Goal: Navigation & Orientation: Find specific page/section

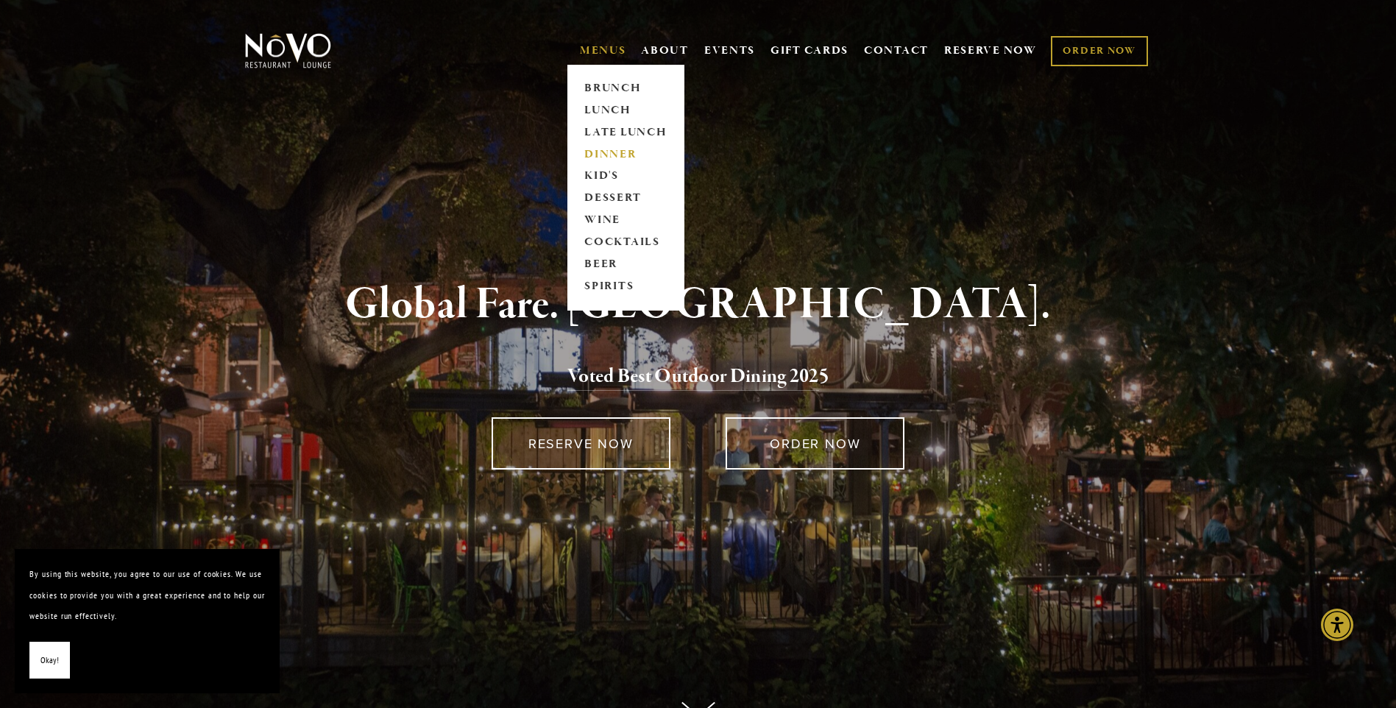
click at [609, 155] on link "DINNER" at bounding box center [626, 154] width 92 height 22
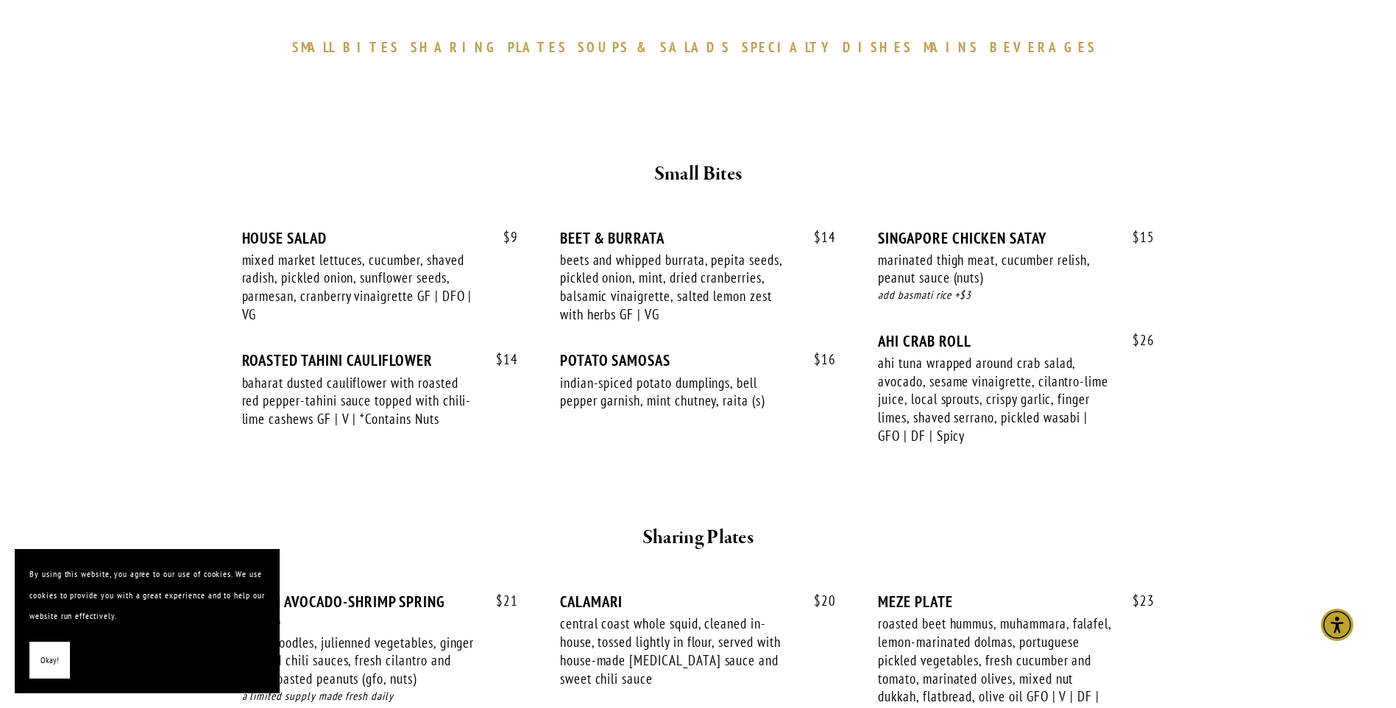
scroll to position [442, 0]
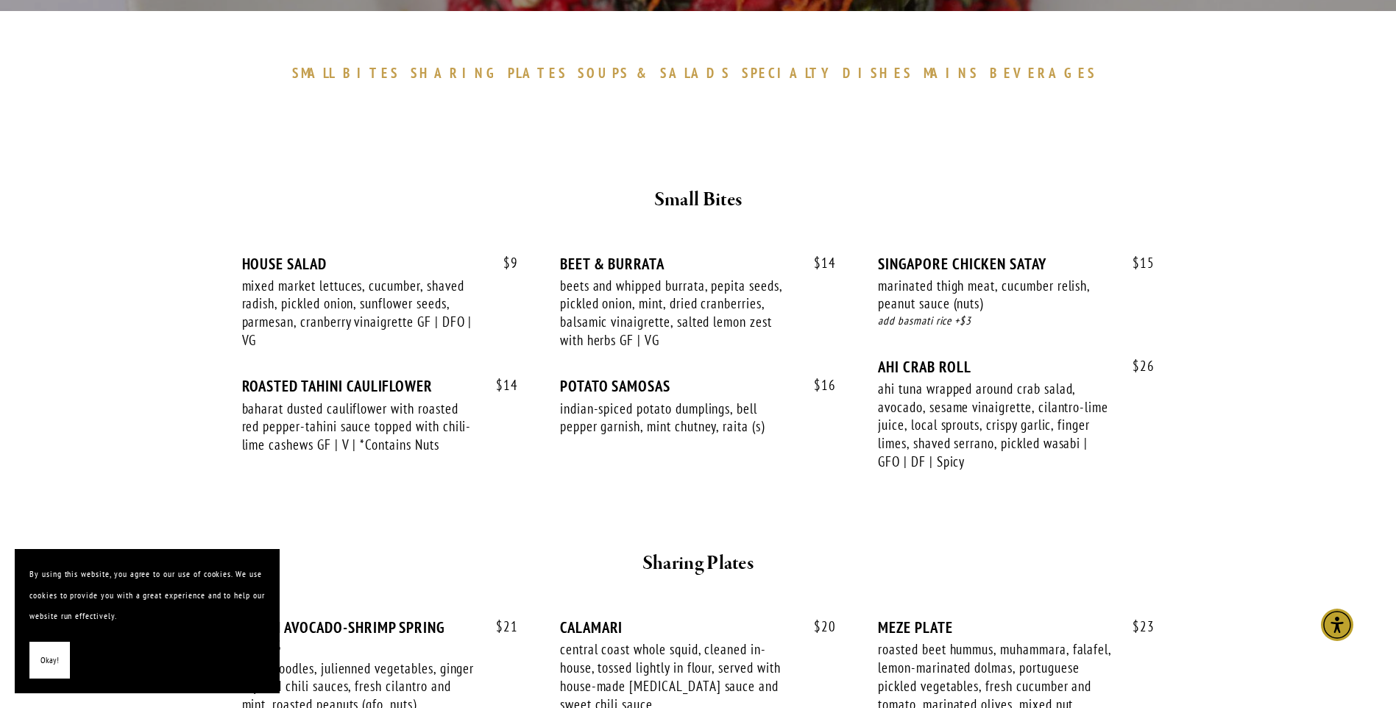
click at [40, 669] on span "Okay!" at bounding box center [49, 660] width 18 height 21
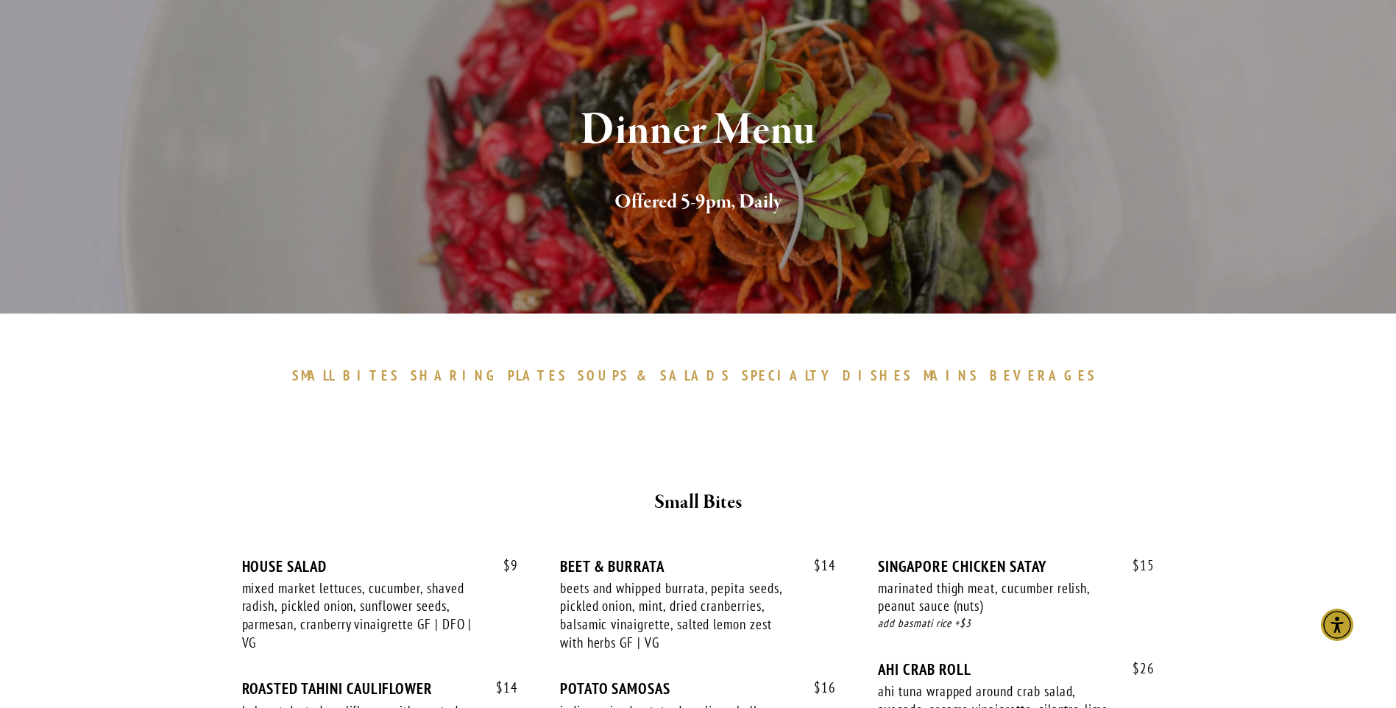
scroll to position [0, 0]
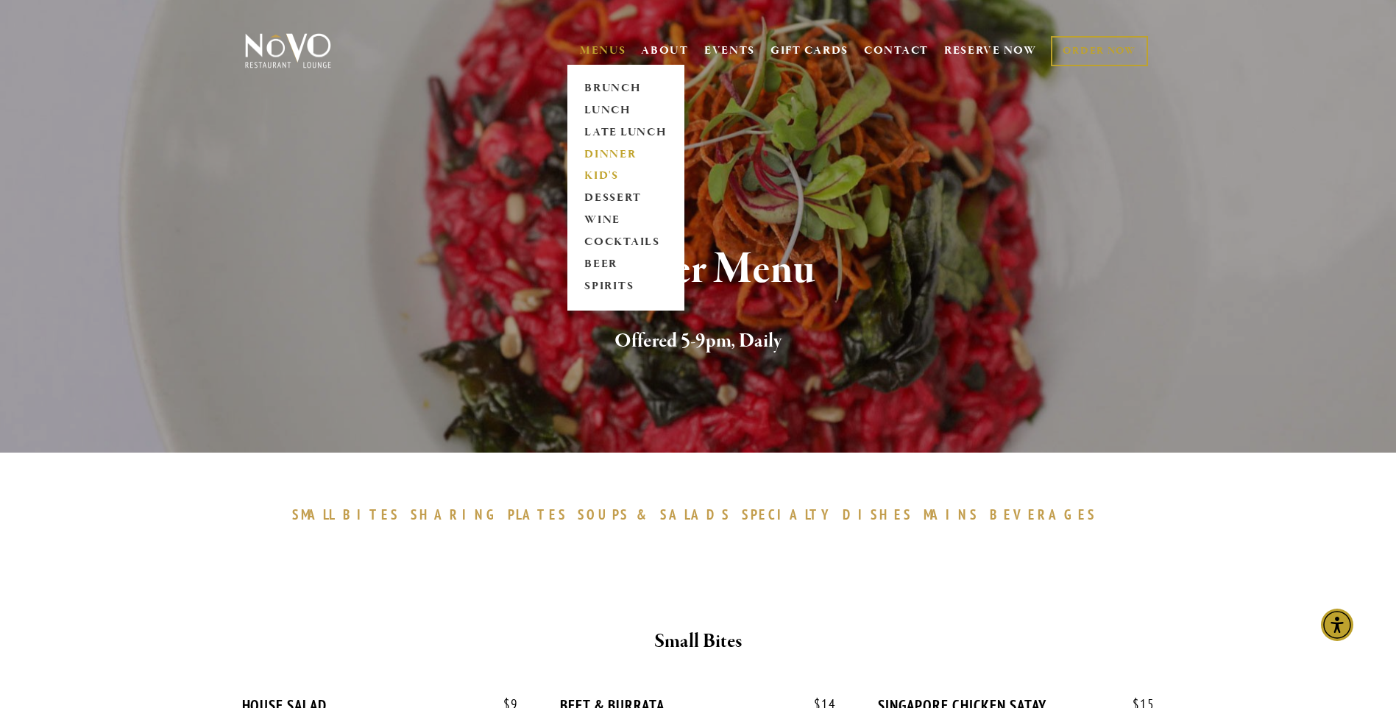
drag, startPoint x: 600, startPoint y: 172, endPoint x: 716, endPoint y: 216, distance: 124.1
click at [600, 172] on link "KID'S" at bounding box center [626, 177] width 92 height 22
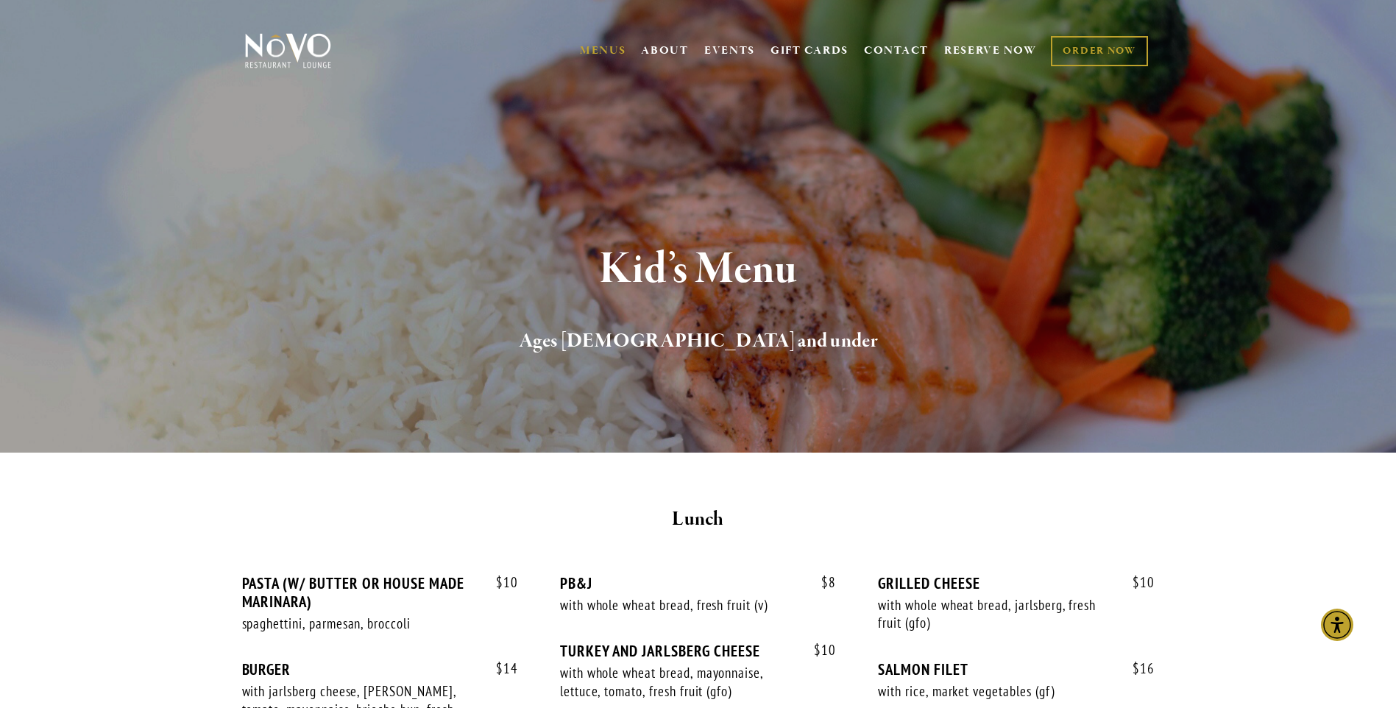
drag, startPoint x: 198, startPoint y: 385, endPoint x: 203, endPoint y: 223, distance: 162.0
